Goal: Find specific fact: Find specific fact

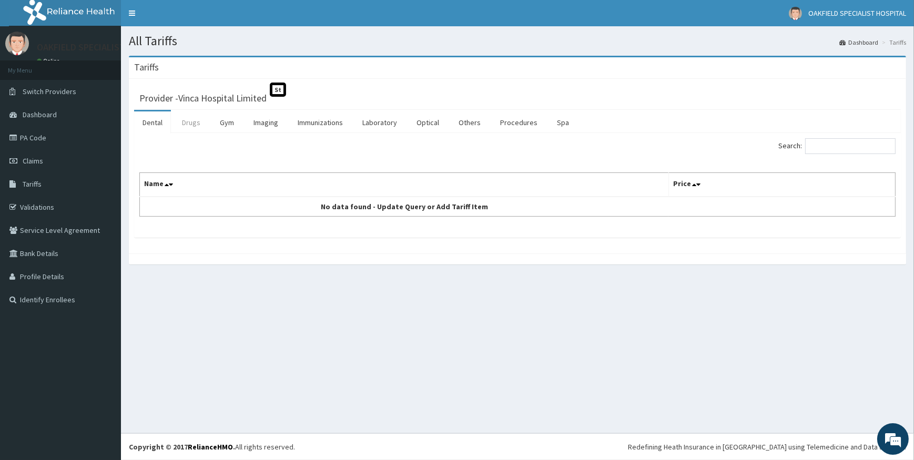
drag, startPoint x: 189, startPoint y: 123, endPoint x: 203, endPoint y: 123, distance: 13.7
click at [189, 123] on link "Drugs" at bounding box center [191, 122] width 35 height 22
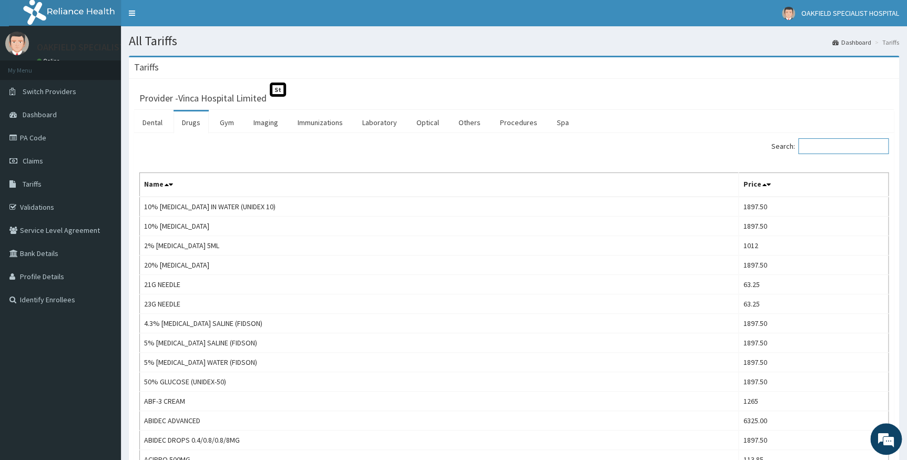
click at [834, 147] on input "Search:" at bounding box center [843, 146] width 90 height 16
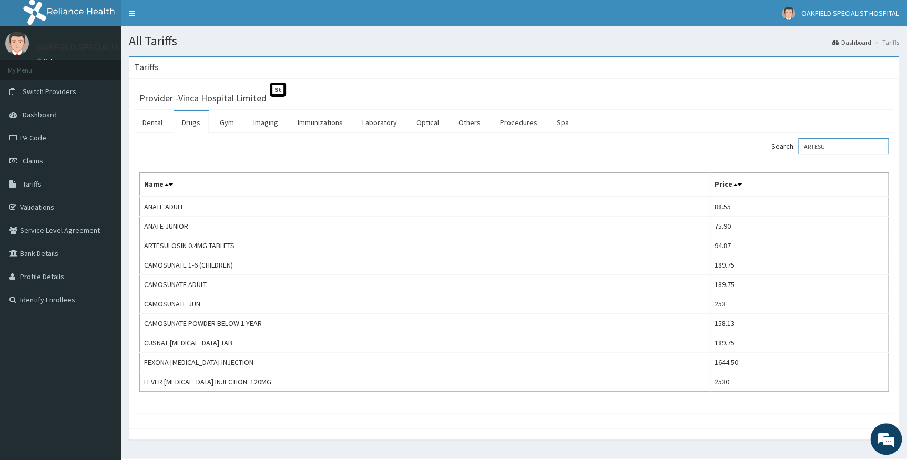
type input "ARTESU"
click at [38, 139] on link "PA Code" at bounding box center [60, 137] width 121 height 23
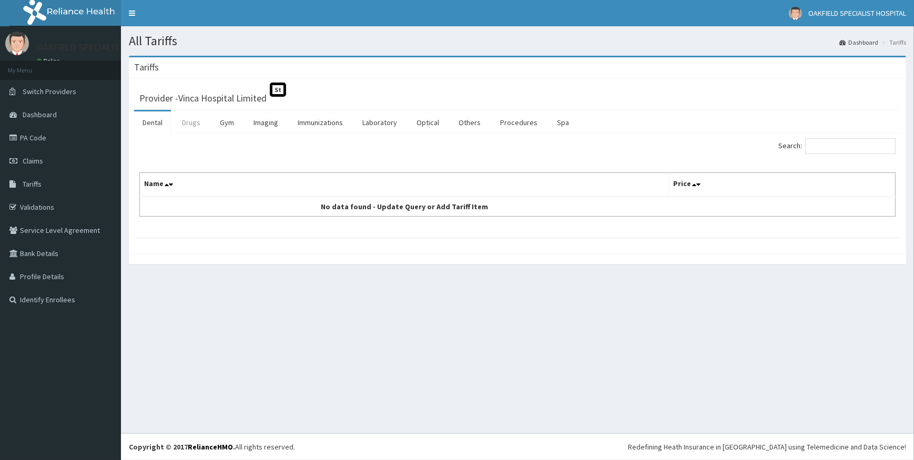
click at [182, 120] on link "Drugs" at bounding box center [191, 122] width 35 height 22
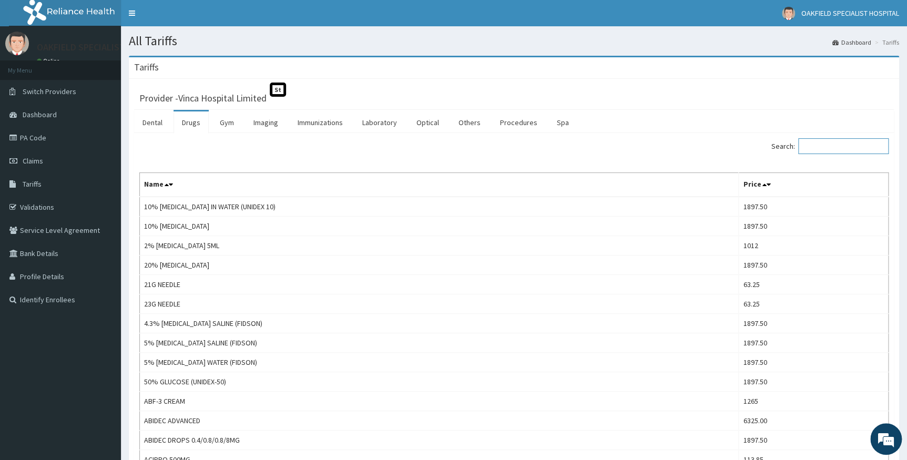
click at [826, 147] on input "Search:" at bounding box center [843, 146] width 90 height 16
paste input "cefixme"
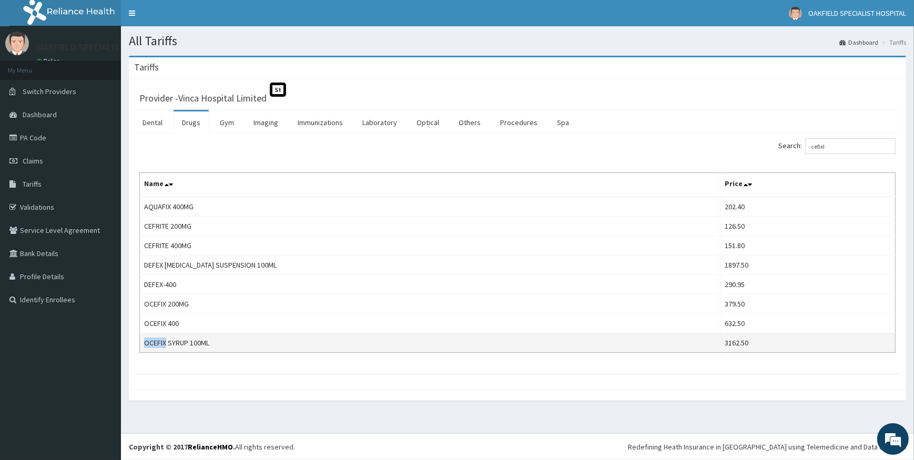
drag, startPoint x: 145, startPoint y: 340, endPoint x: 166, endPoint y: 342, distance: 21.7
click at [166, 342] on td "OCEFIX SYRUP 100ML" at bounding box center [430, 342] width 580 height 19
copy td "OCEFIX"
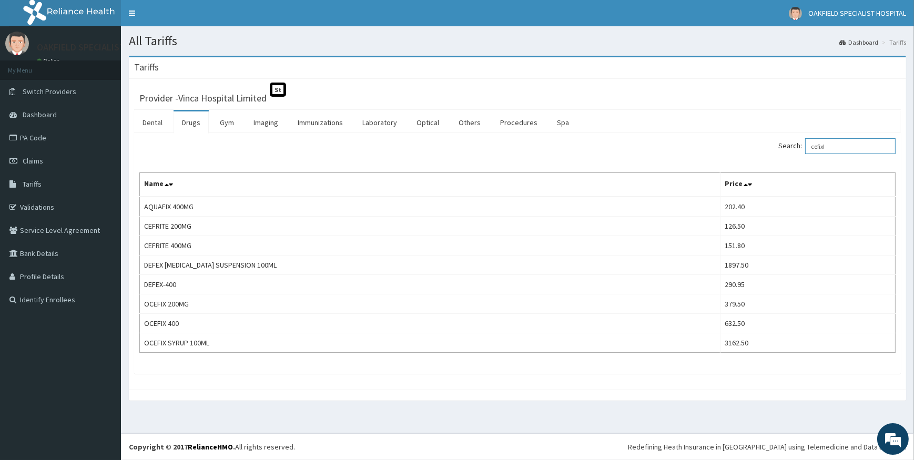
drag, startPoint x: 846, startPoint y: 144, endPoint x: 783, endPoint y: 145, distance: 63.6
click at [783, 145] on div "Search: cefixI" at bounding box center [710, 147] width 370 height 18
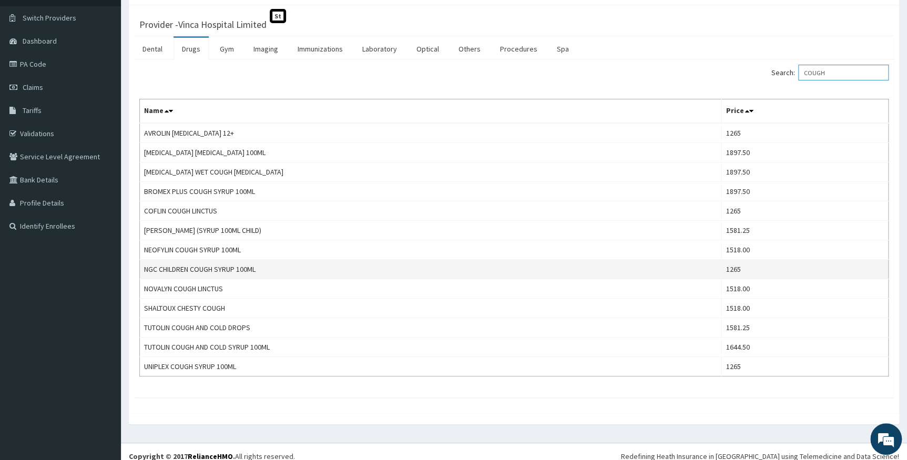
scroll to position [82, 0]
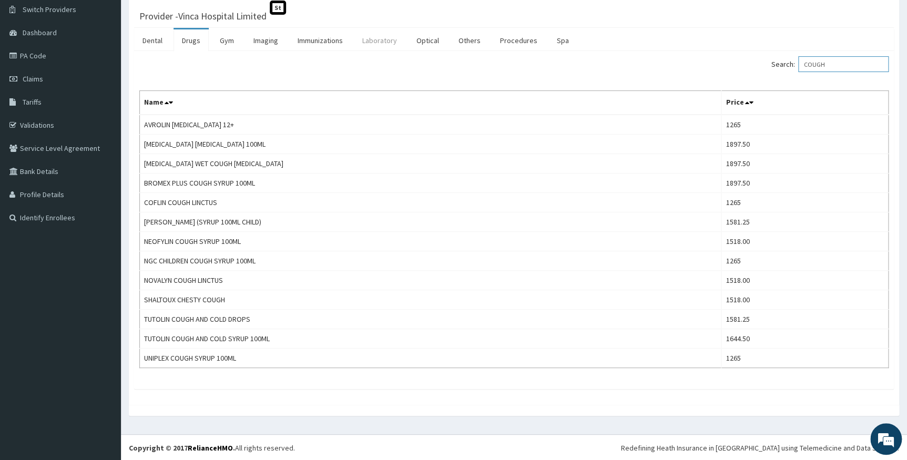
type input "COUGH"
